Goal: Register for event/course

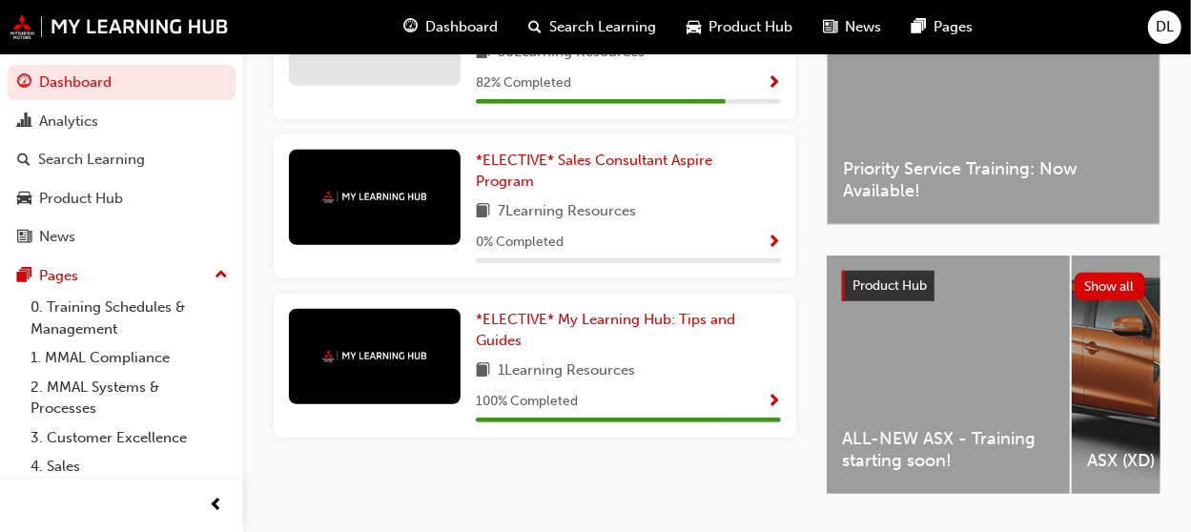
scroll to position [605, 0]
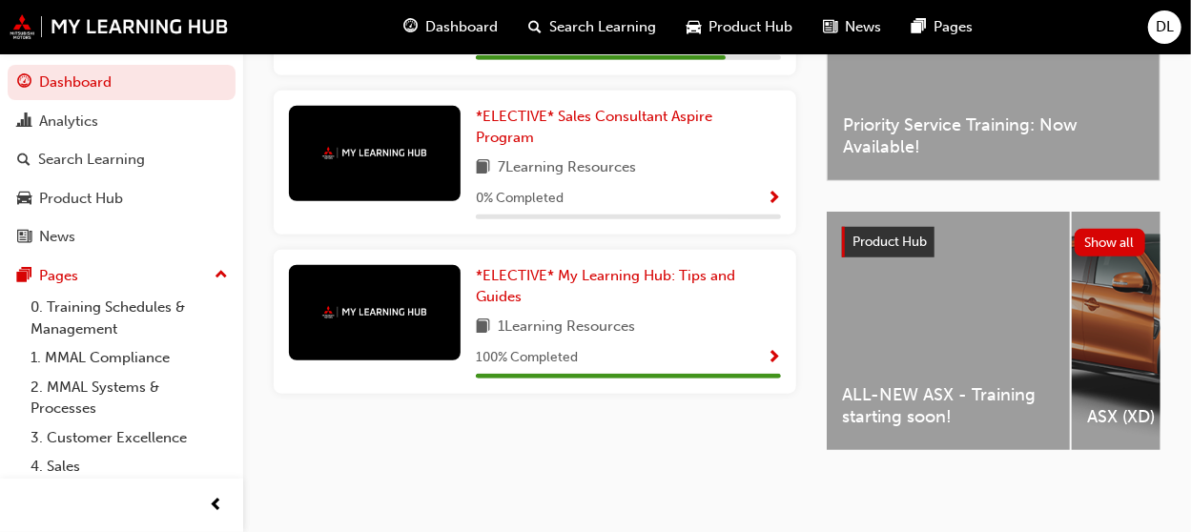
click at [940, 329] on div "ALL-NEW ASX - Training starting soon!" at bounding box center [948, 331] width 243 height 238
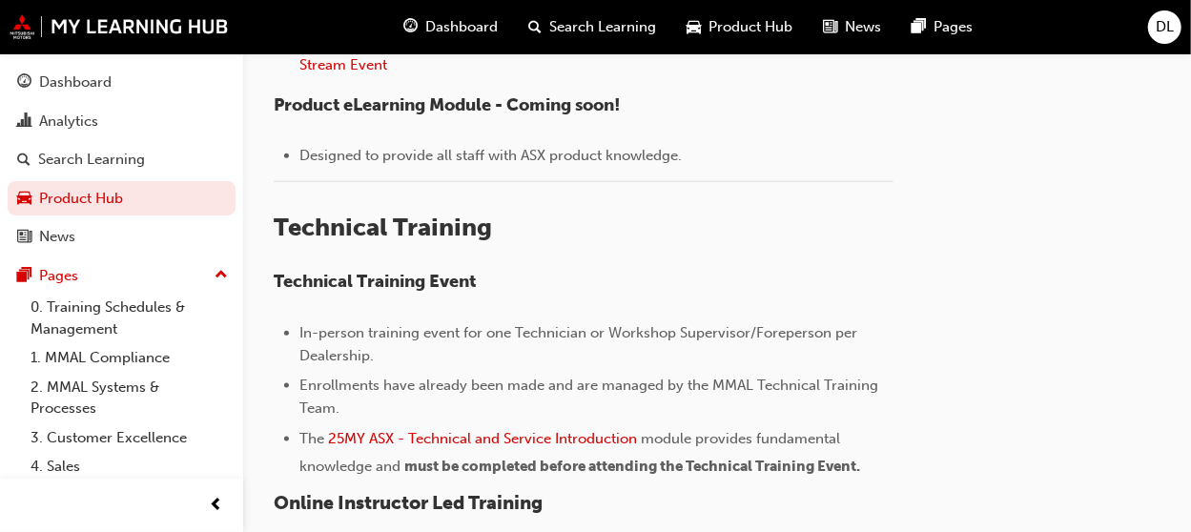
scroll to position [763, 0]
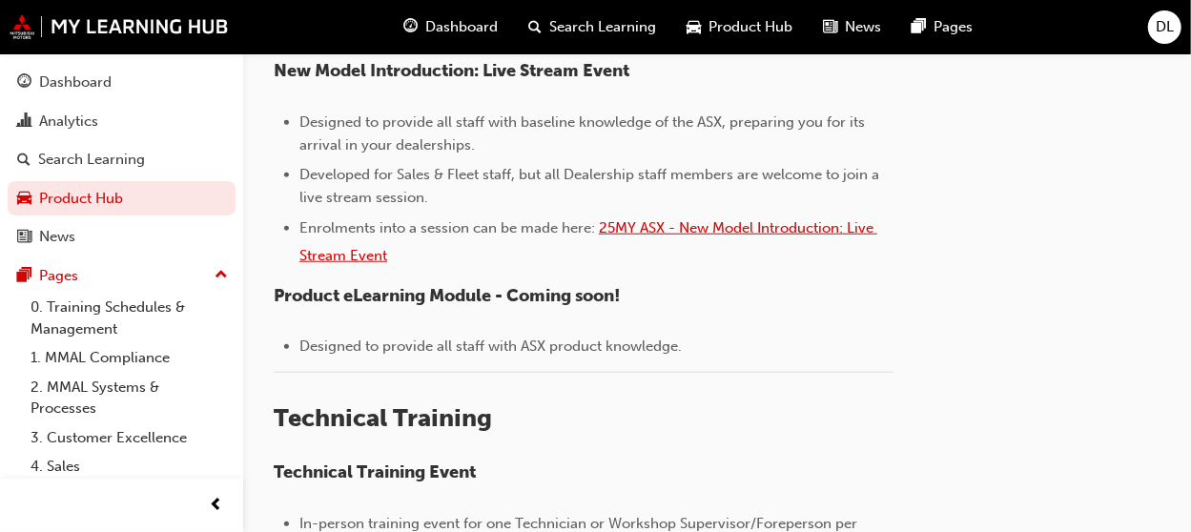
click at [738, 225] on span "25MY ASX - New Model Introduction: Live Stream Event" at bounding box center [588, 241] width 578 height 45
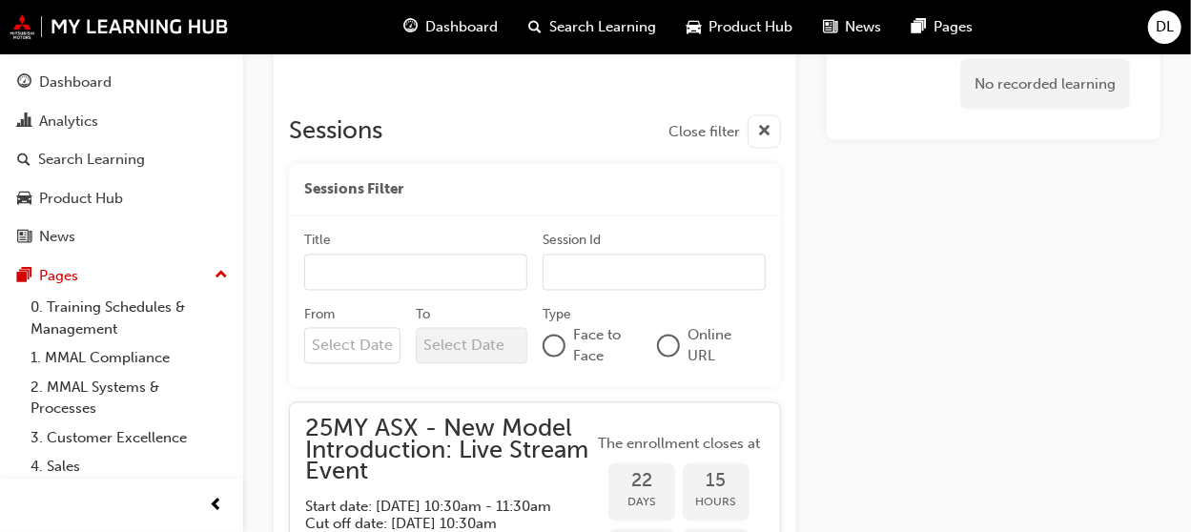
scroll to position [1604, 0]
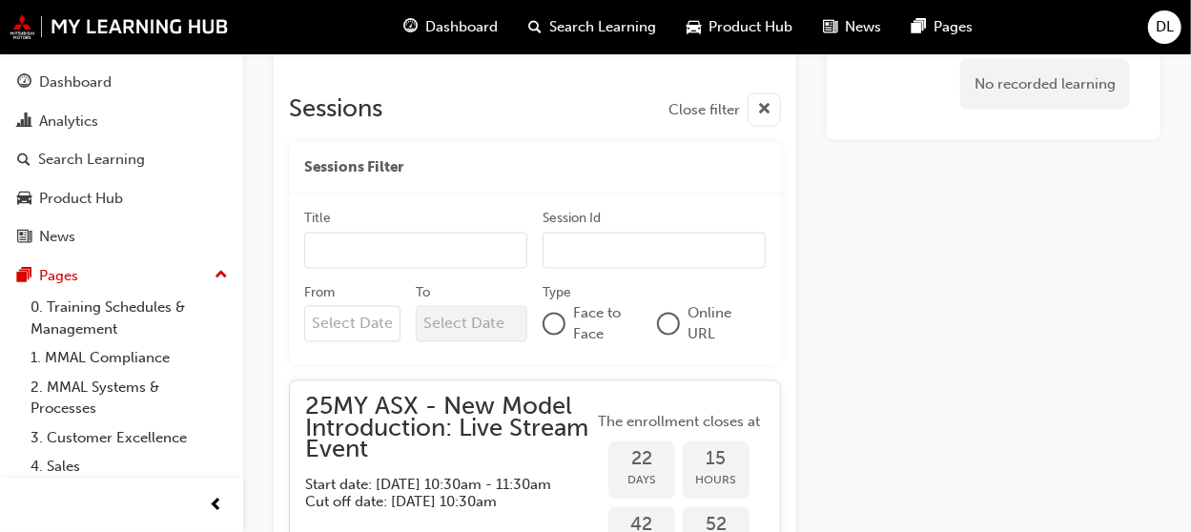
click at [469, 248] on input "Title" at bounding box center [415, 251] width 223 height 36
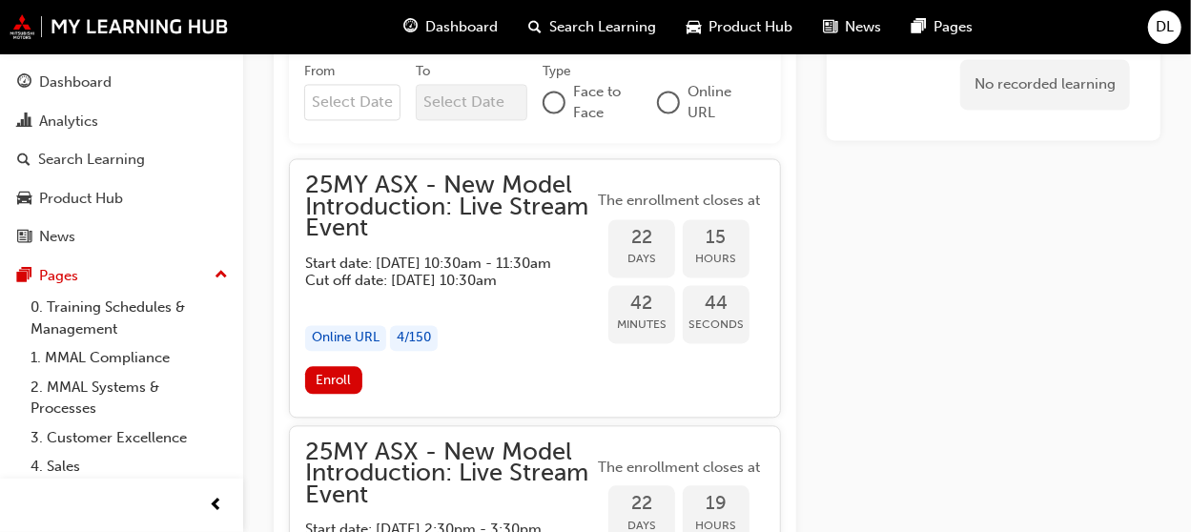
scroll to position [1890, 0]
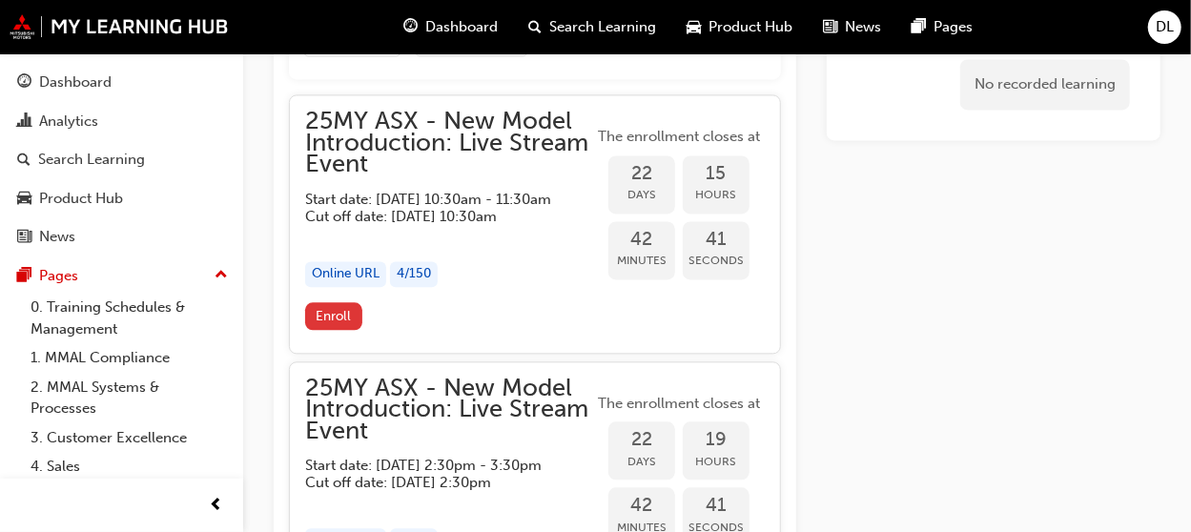
click at [350, 330] on button "Enroll" at bounding box center [333, 316] width 57 height 28
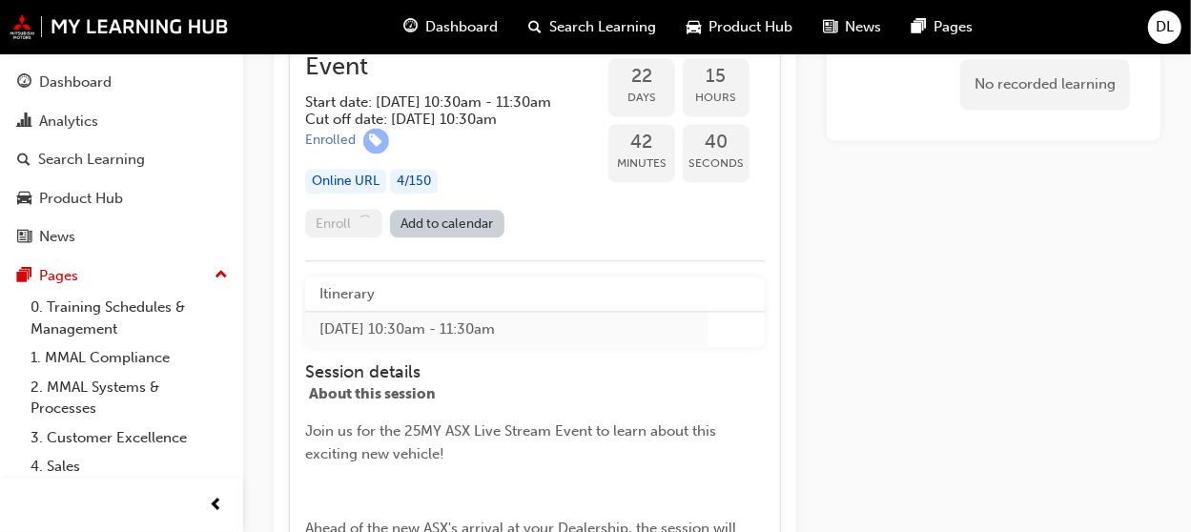
scroll to position [2081, 0]
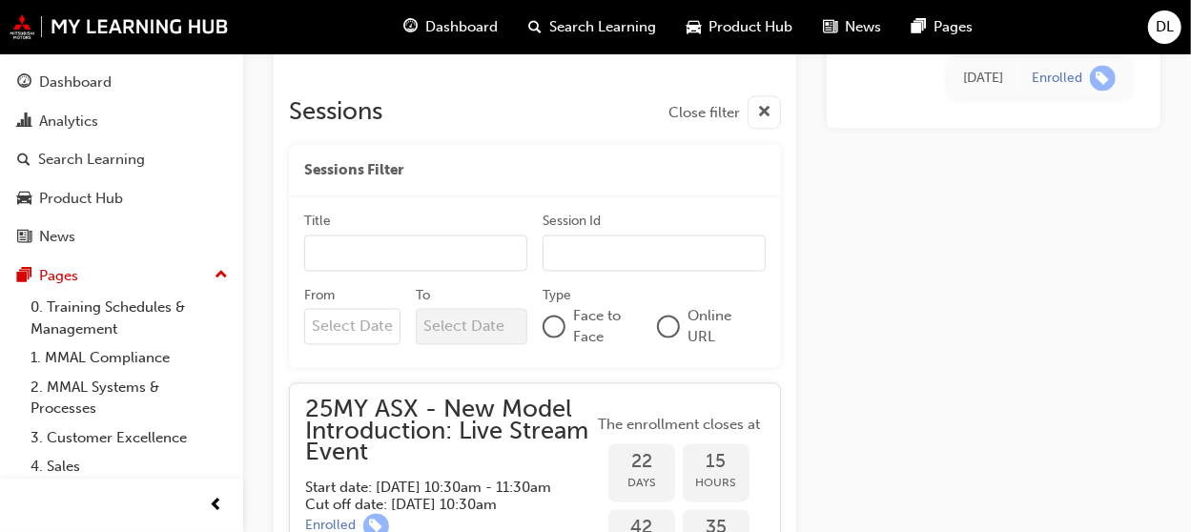
scroll to position [1604, 0]
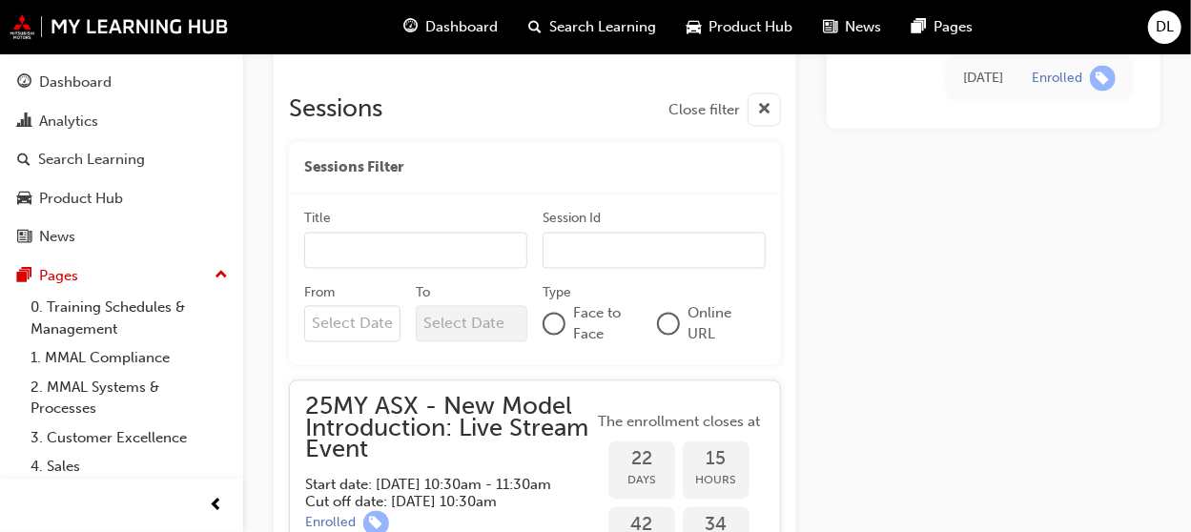
click at [386, 257] on input "Title" at bounding box center [415, 251] width 223 height 36
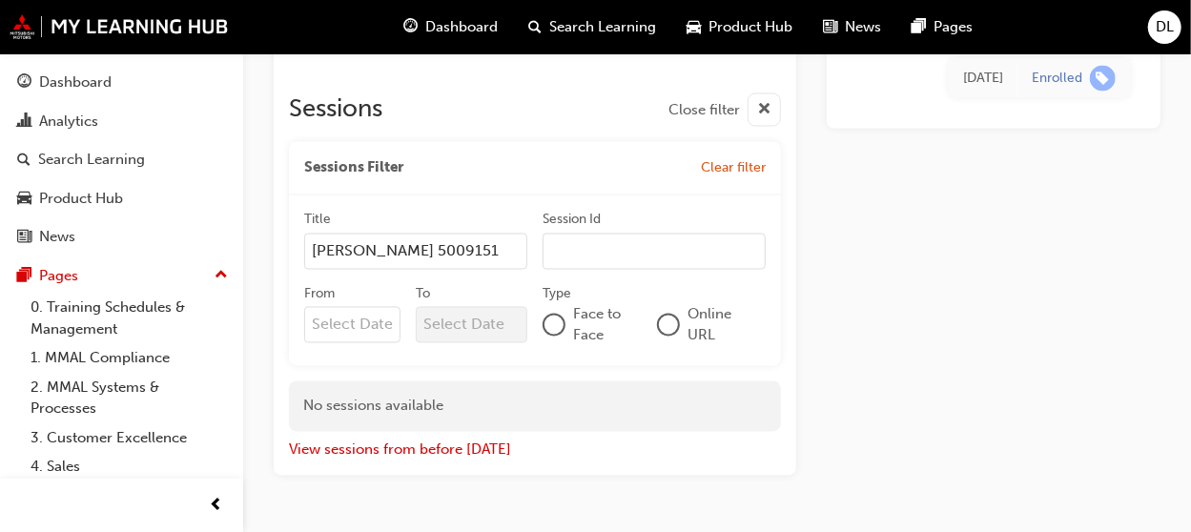
type input "DARREN LEAHY 5009151"
click at [587, 243] on input "Session Id" at bounding box center [654, 252] width 223 height 36
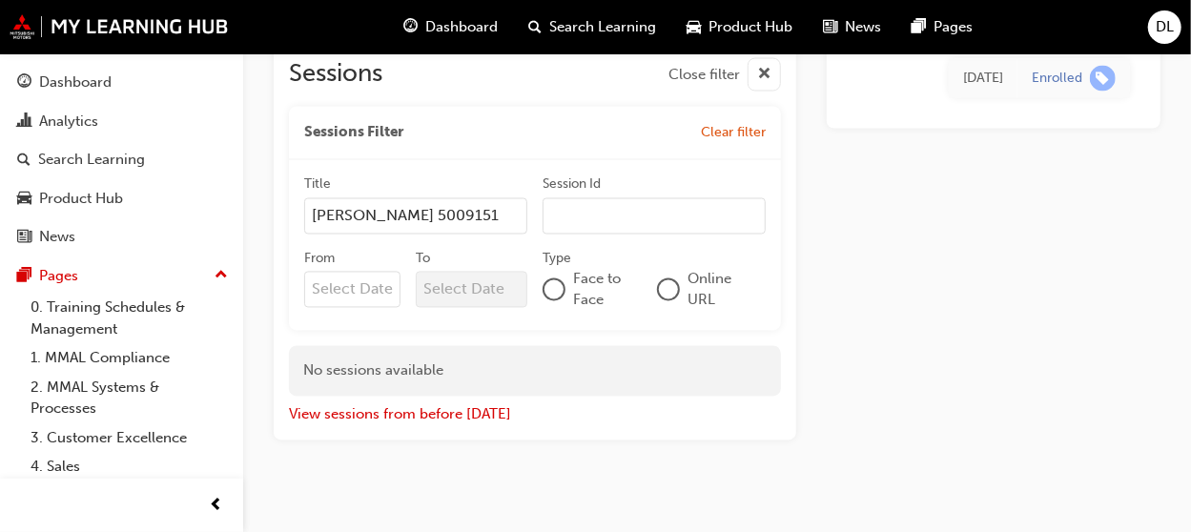
scroll to position [1655, 0]
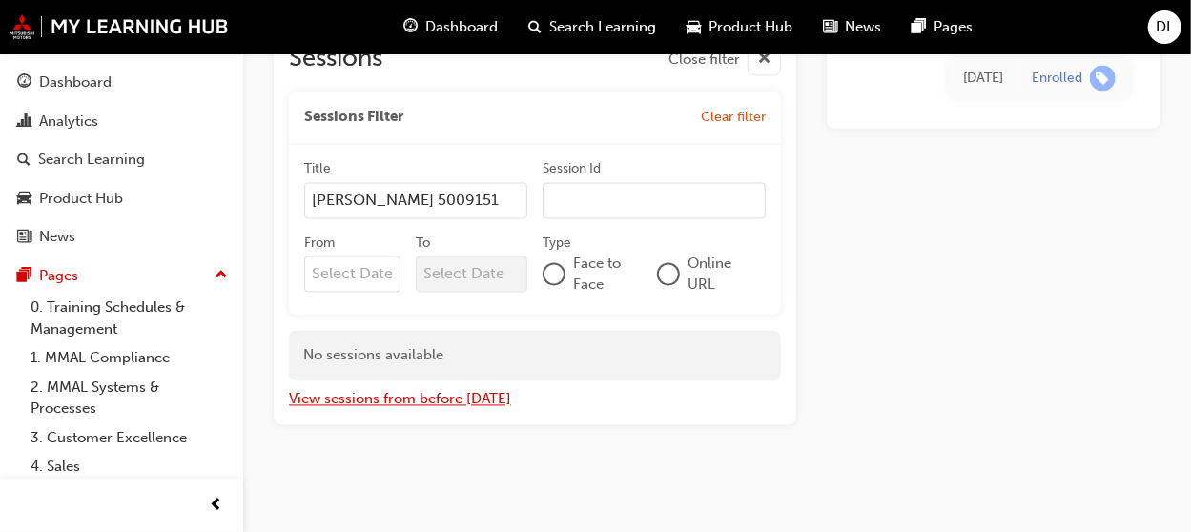
click at [423, 399] on button "View sessions from before [DATE]" at bounding box center [400, 400] width 222 height 22
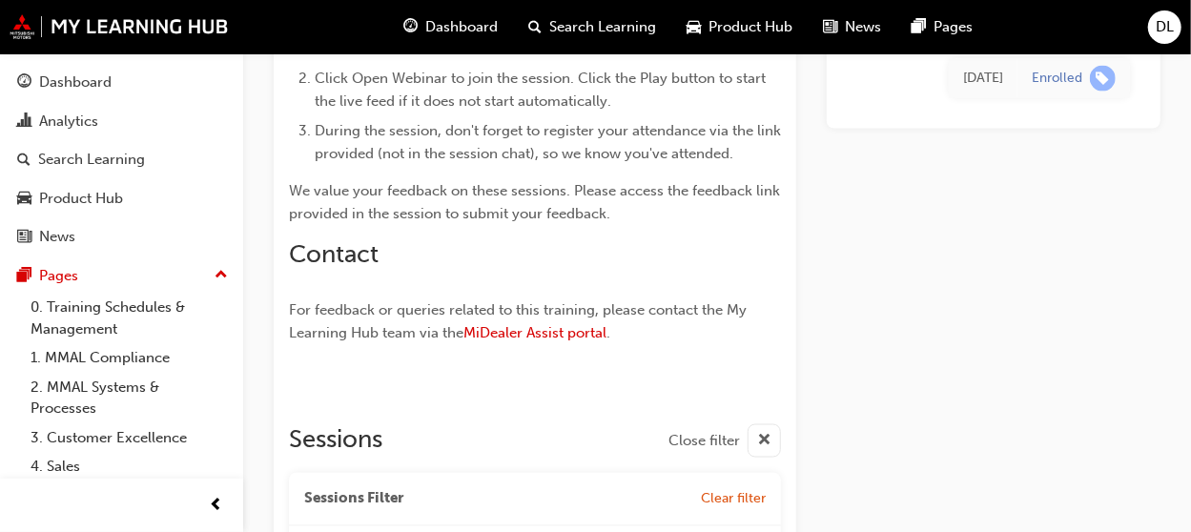
scroll to position [510, 0]
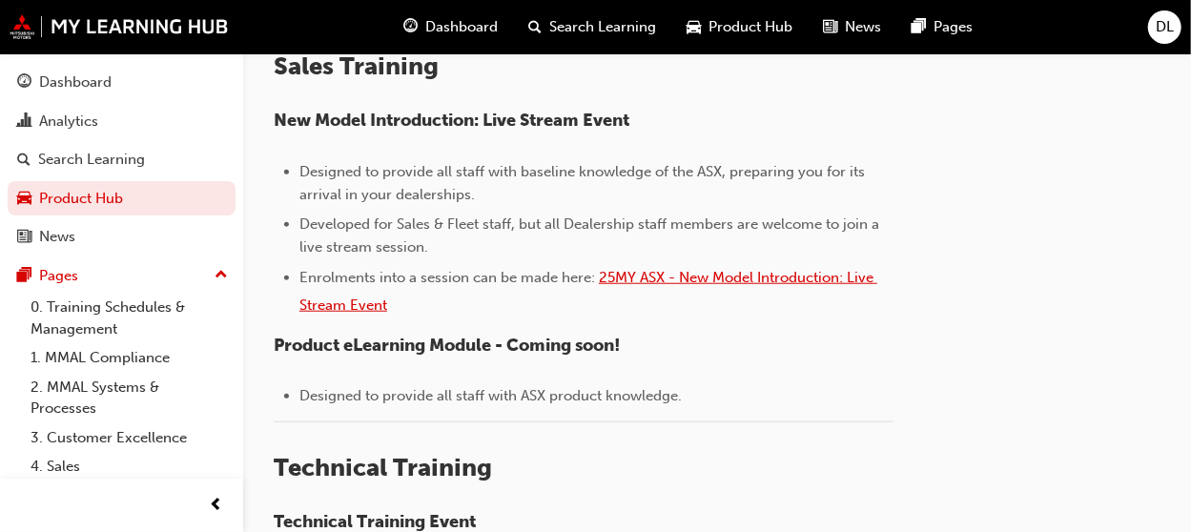
scroll to position [858, 0]
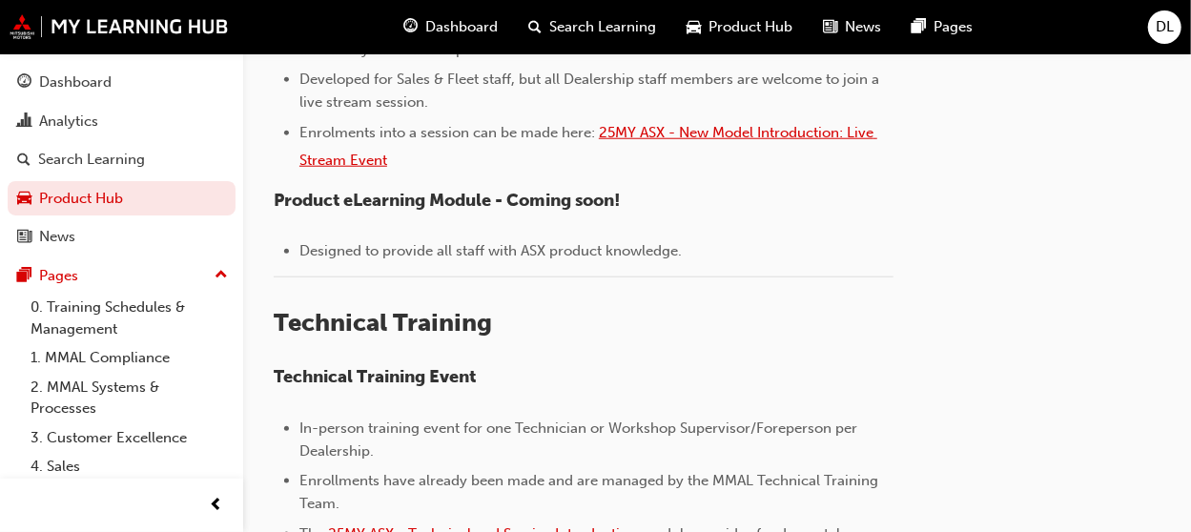
click at [734, 126] on span "25MY ASX - New Model Introduction: Live Stream Event" at bounding box center [588, 146] width 578 height 45
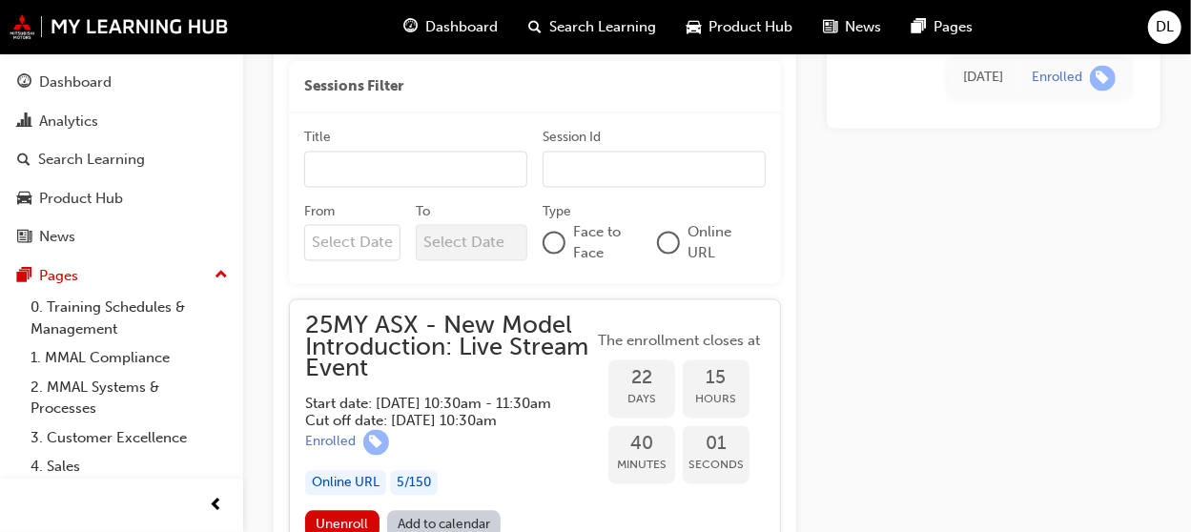
scroll to position [1795, 0]
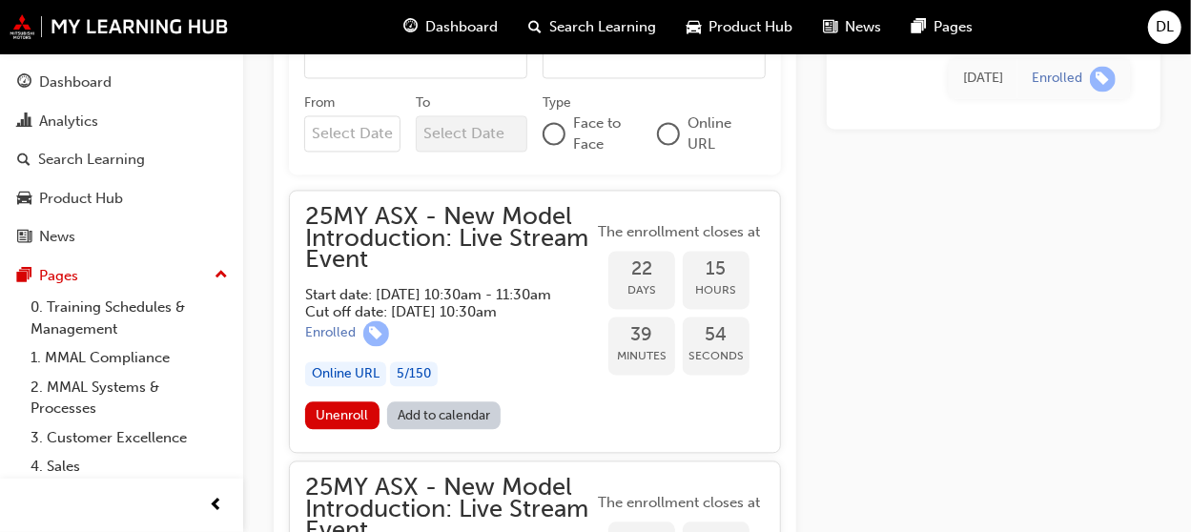
click at [434, 429] on link "Add to calendar" at bounding box center [444, 416] width 114 height 28
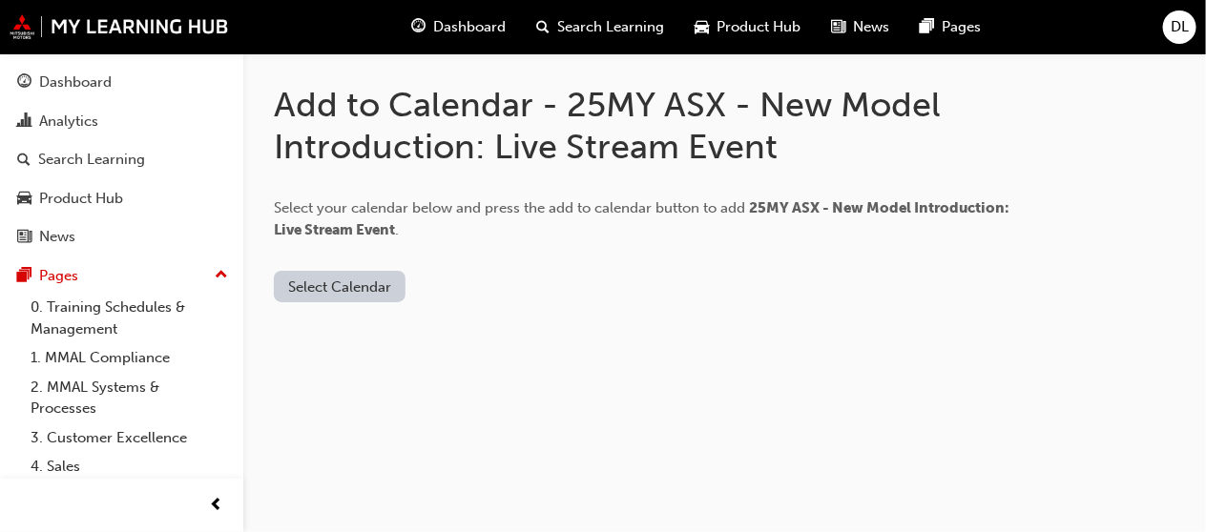
click at [356, 285] on button "Select Calendar" at bounding box center [340, 286] width 132 height 31
click at [340, 328] on div "[DOMAIN_NAME]" at bounding box center [341, 333] width 115 height 22
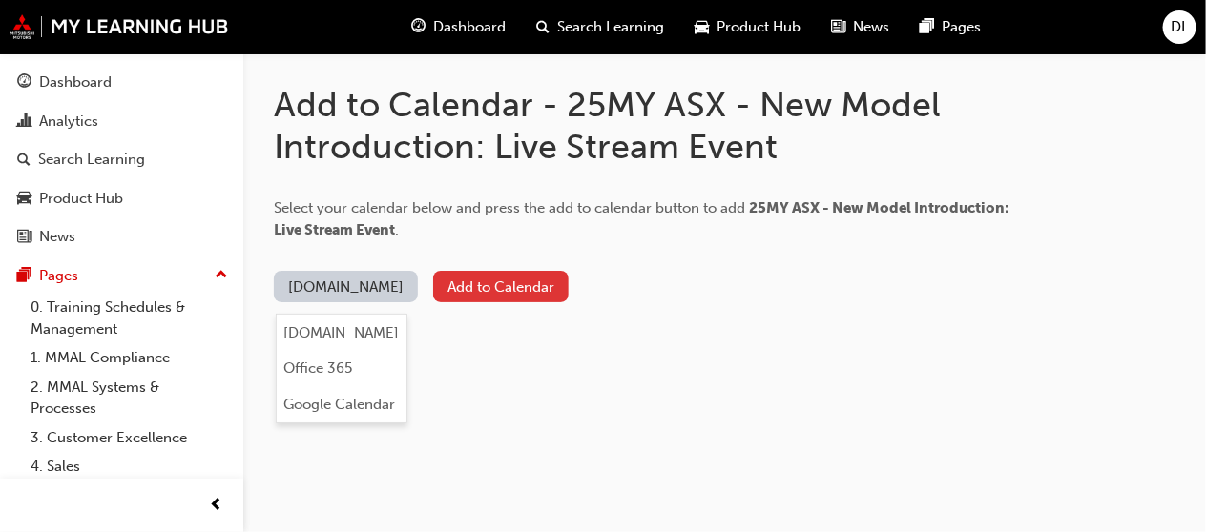
click at [503, 286] on button "Add to Calendar" at bounding box center [500, 286] width 135 height 31
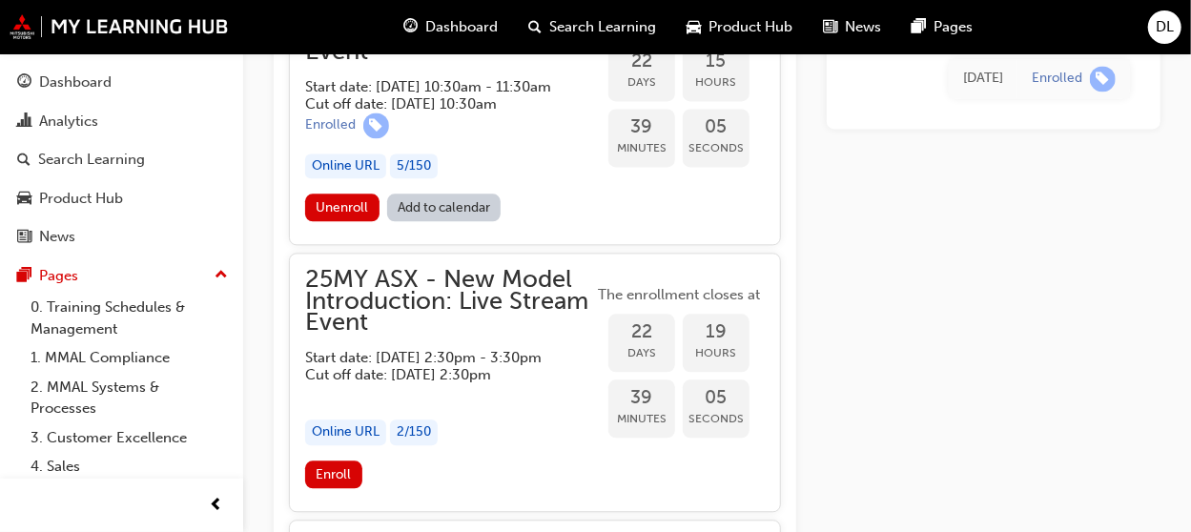
scroll to position [1795, 0]
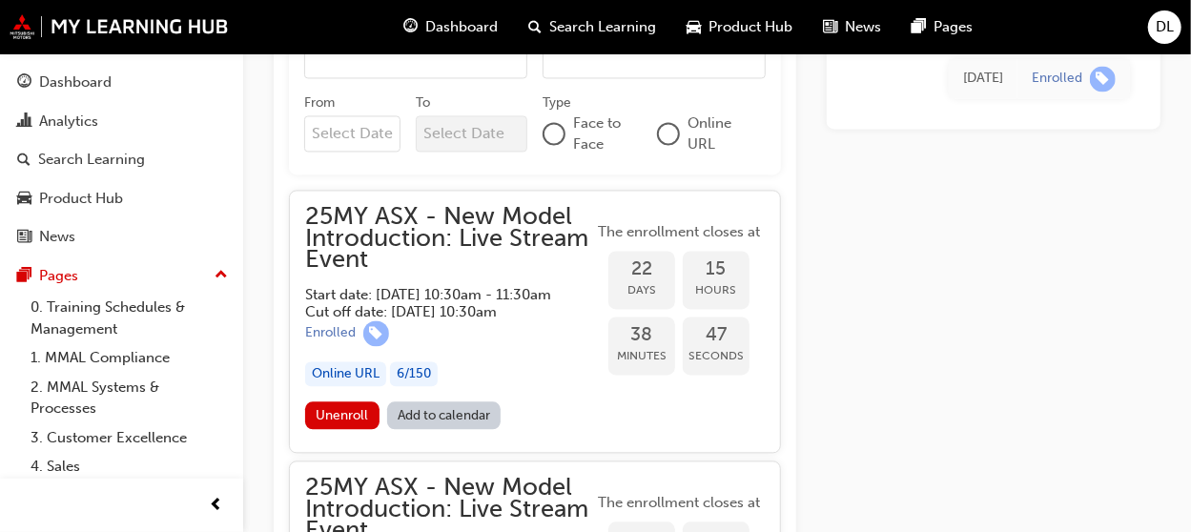
scroll to position [1509, 0]
